Goal: Find specific page/section: Find specific page/section

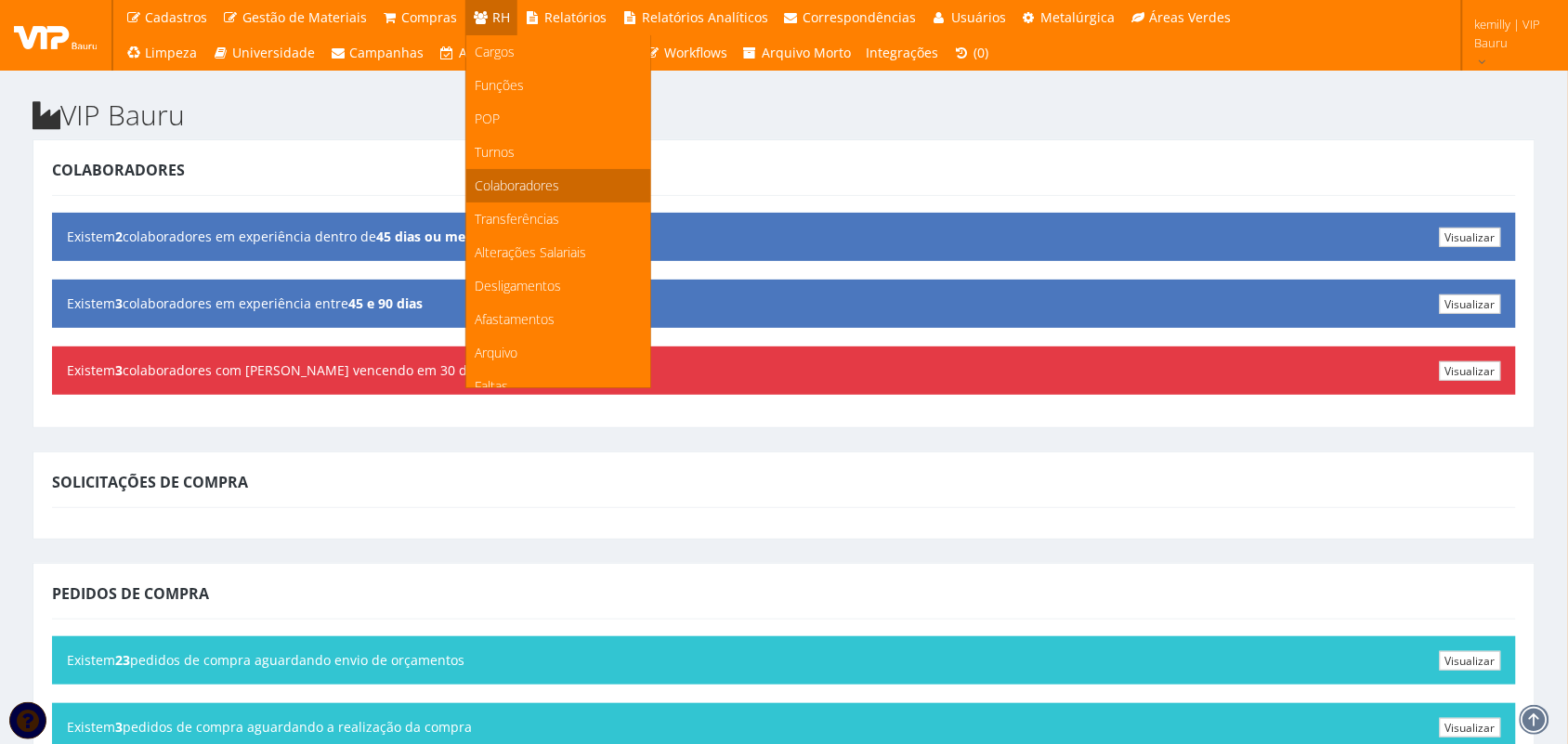
click at [495, 192] on span "Colaboradores" at bounding box center [518, 185] width 85 height 18
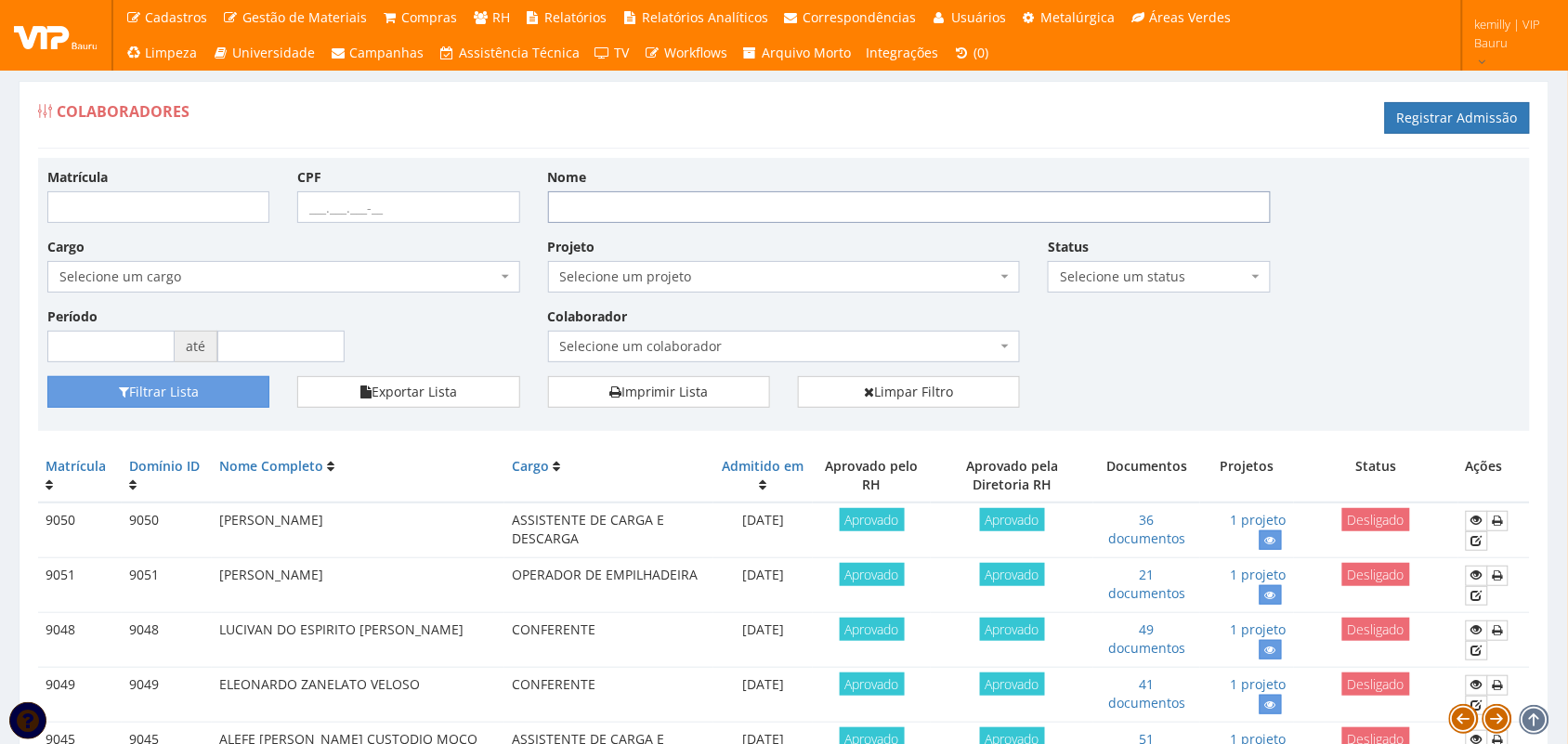
click at [615, 209] on input "Nome" at bounding box center [909, 207] width 723 height 31
type input "[PERSON_NAME]"
click at [175, 405] on button "Filtrar Lista" at bounding box center [159, 392] width 222 height 31
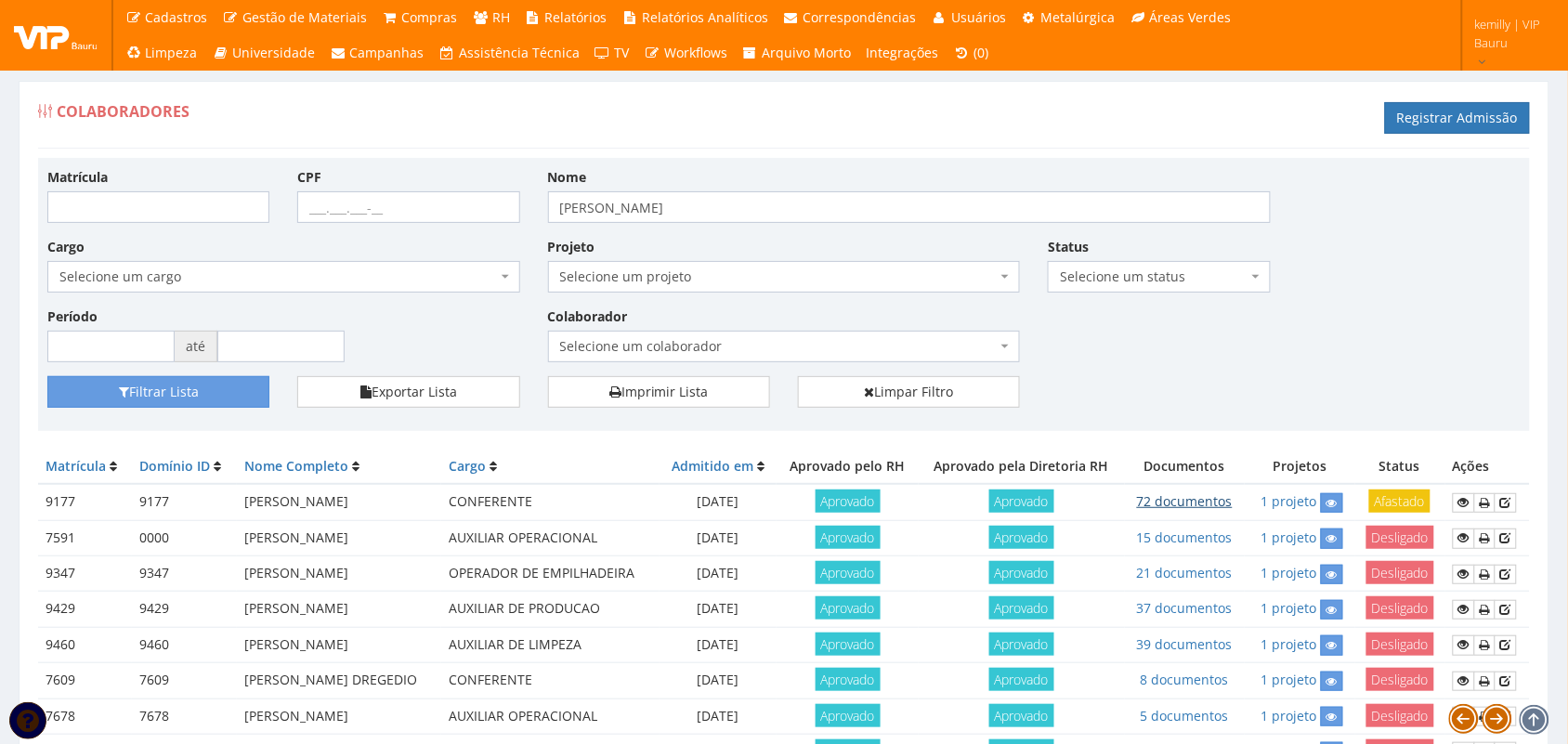
click at [1227, 503] on link "72 documentos" at bounding box center [1185, 501] width 96 height 18
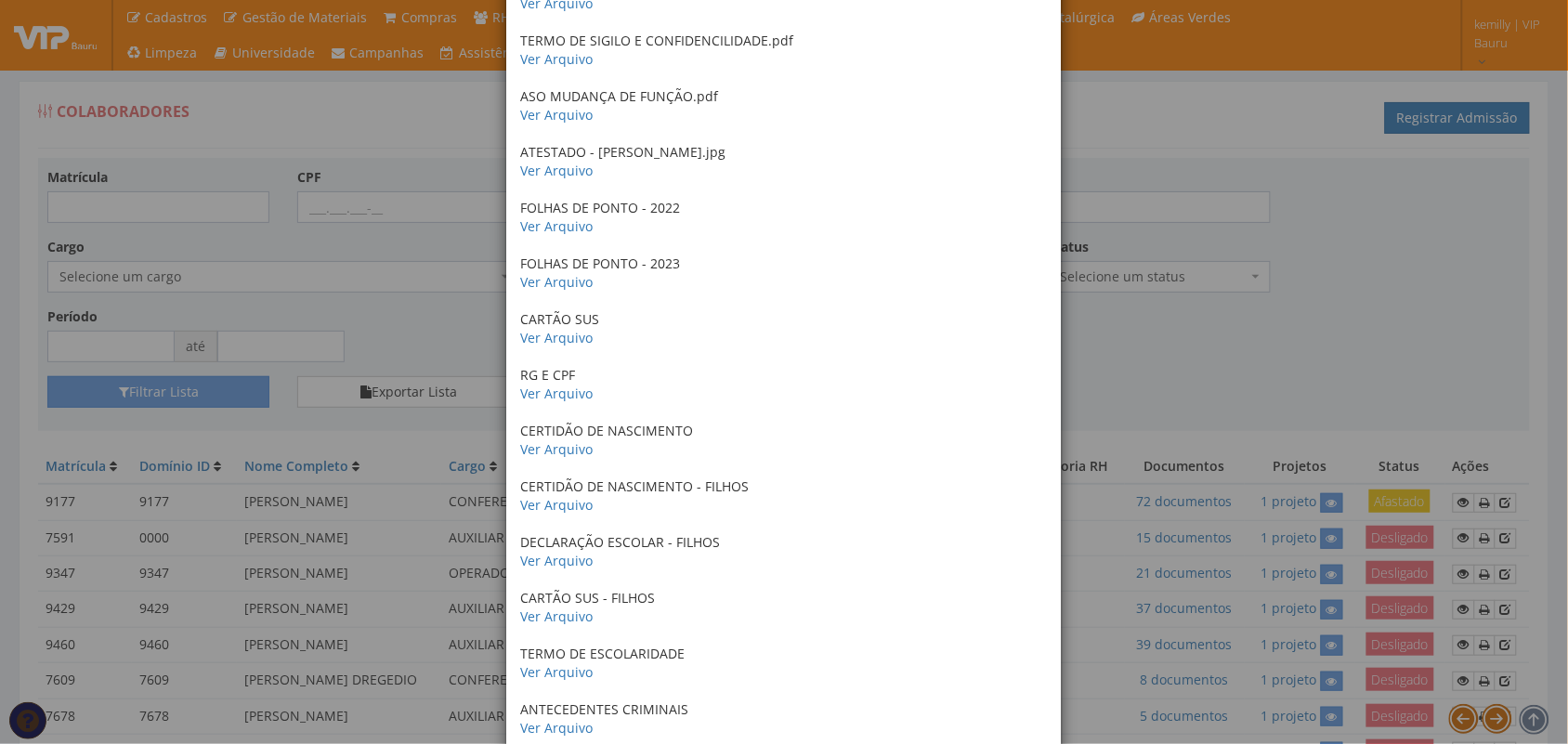
scroll to position [3532, 0]
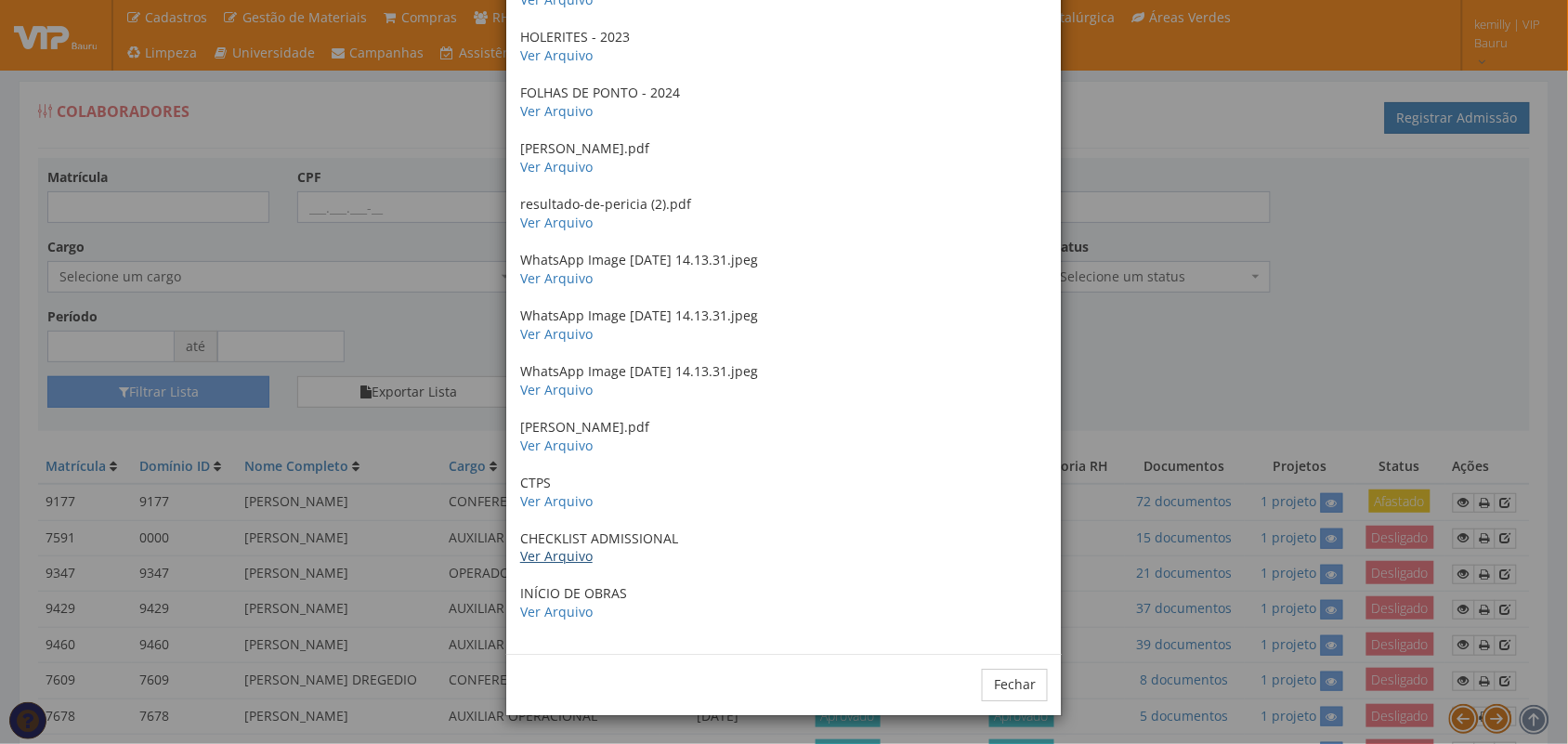
click at [574, 554] on link "Ver Arquivo" at bounding box center [556, 556] width 72 height 18
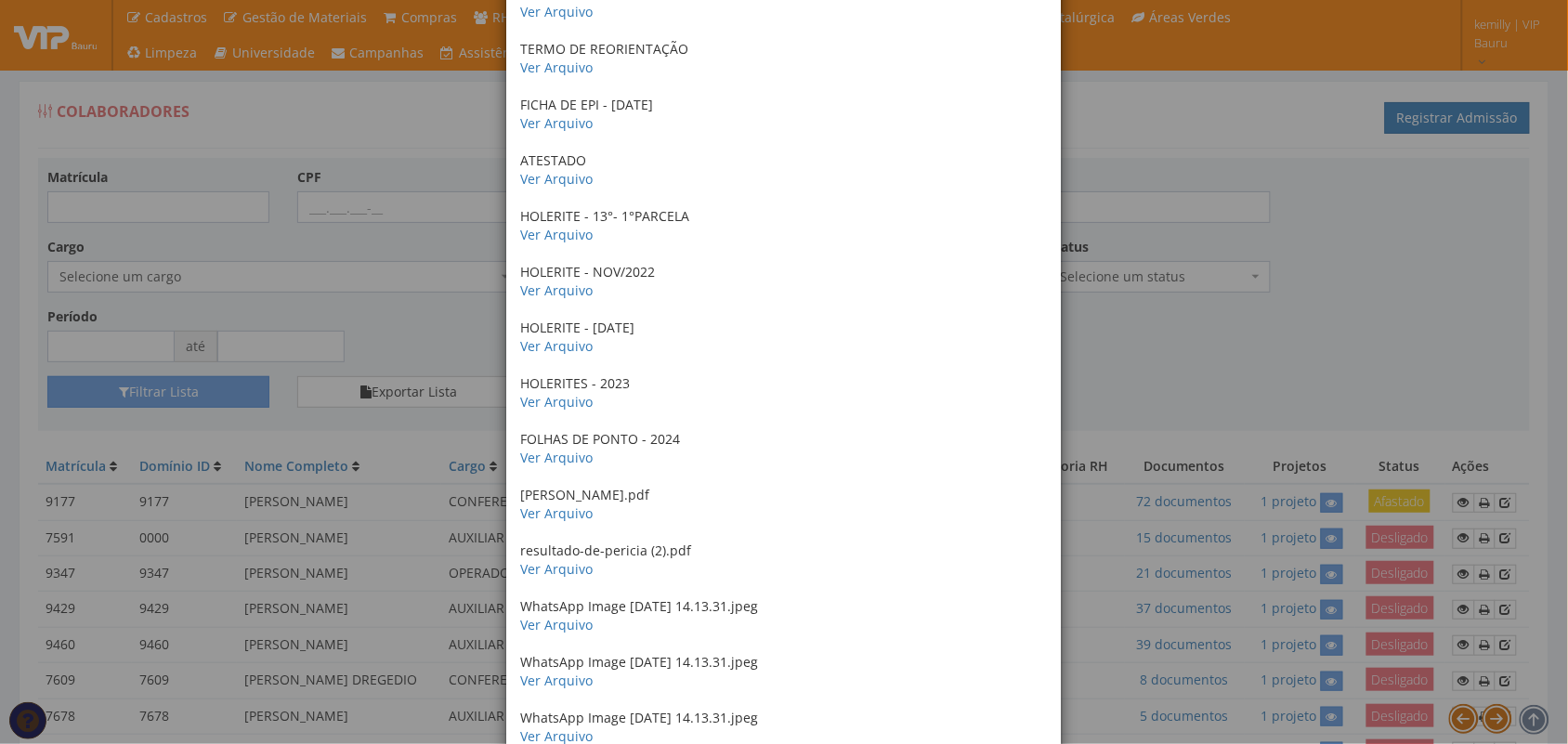
scroll to position [2952, 0]
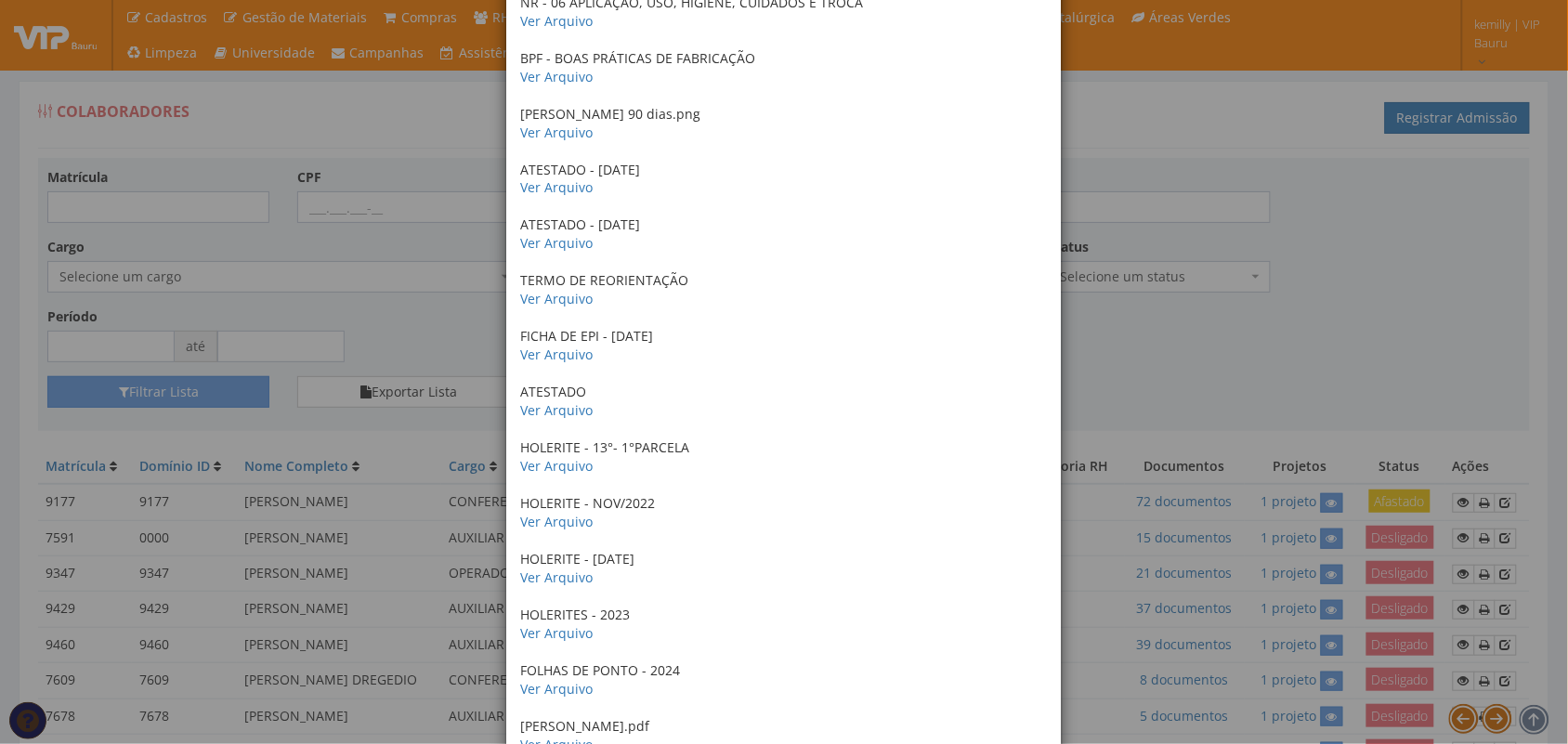
click at [1362, 323] on div "× Documentos / Colaborador: 9177 - JULIANA KUHN CRACHÁ 2022 Ver Arquivo FICHA D…" at bounding box center [784, 372] width 1568 height 744
